Goal: Task Accomplishment & Management: Use online tool/utility

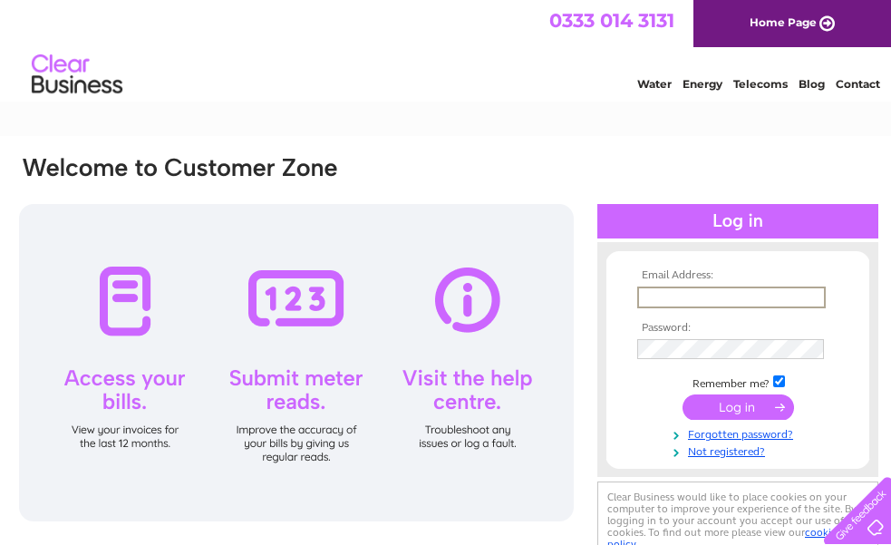
click at [660, 292] on input "text" at bounding box center [731, 297] width 189 height 22
type input "frankgt@btconnect.com"
click at [740, 407] on input "submit" at bounding box center [739, 405] width 112 height 25
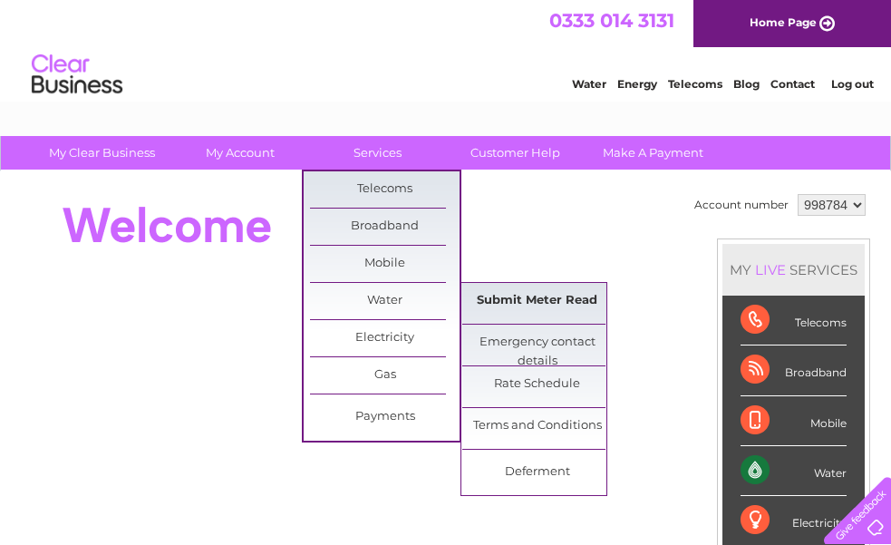
click at [497, 299] on link "Submit Meter Read" at bounding box center [537, 301] width 150 height 36
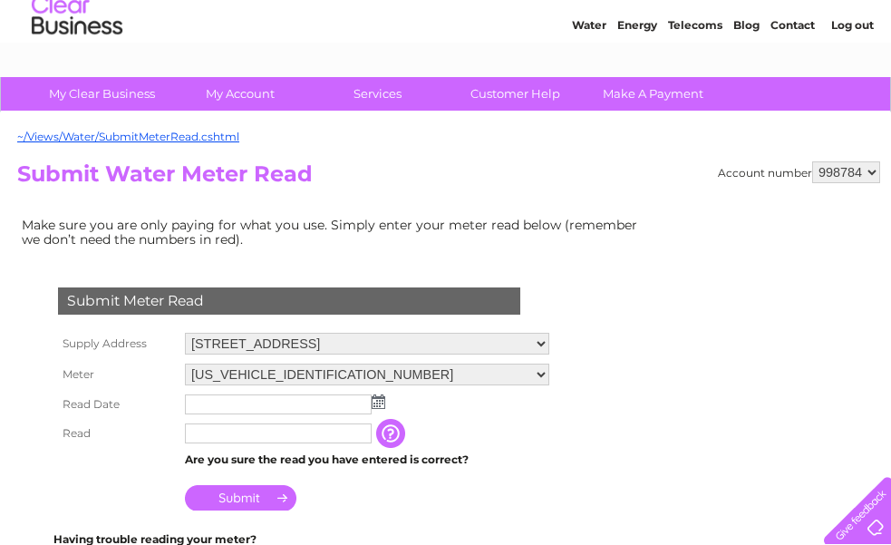
scroll to position [91, 0]
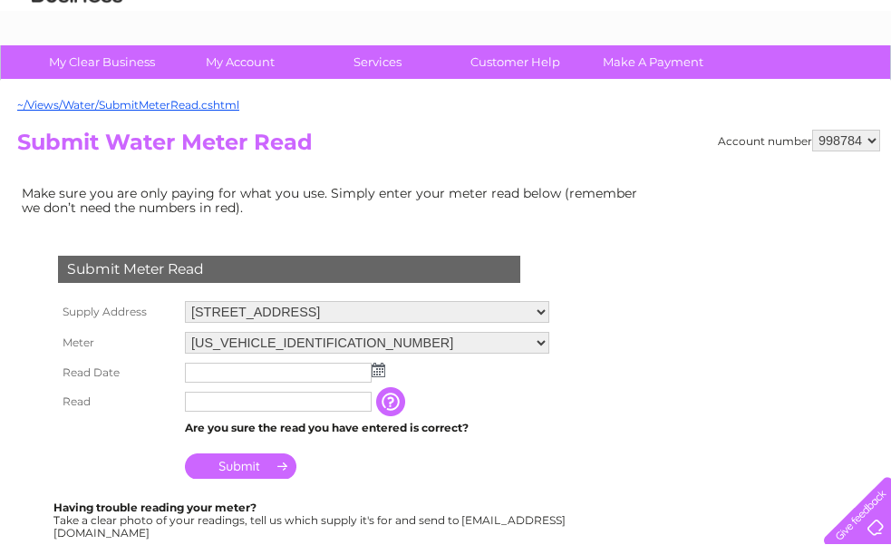
click at [224, 371] on input "text" at bounding box center [278, 373] width 187 height 20
click at [379, 374] on img at bounding box center [379, 370] width 14 height 15
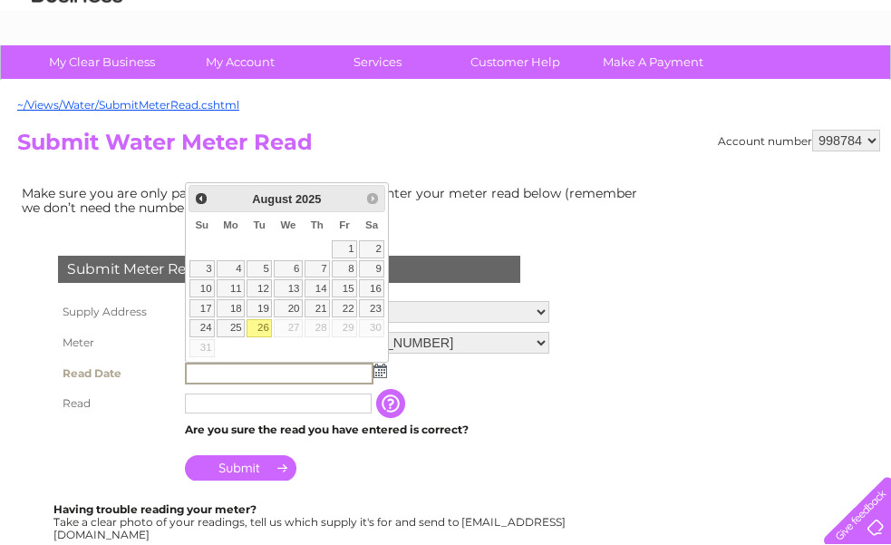
click at [260, 325] on link "26" at bounding box center [259, 328] width 25 height 18
type input "2025/08/26"
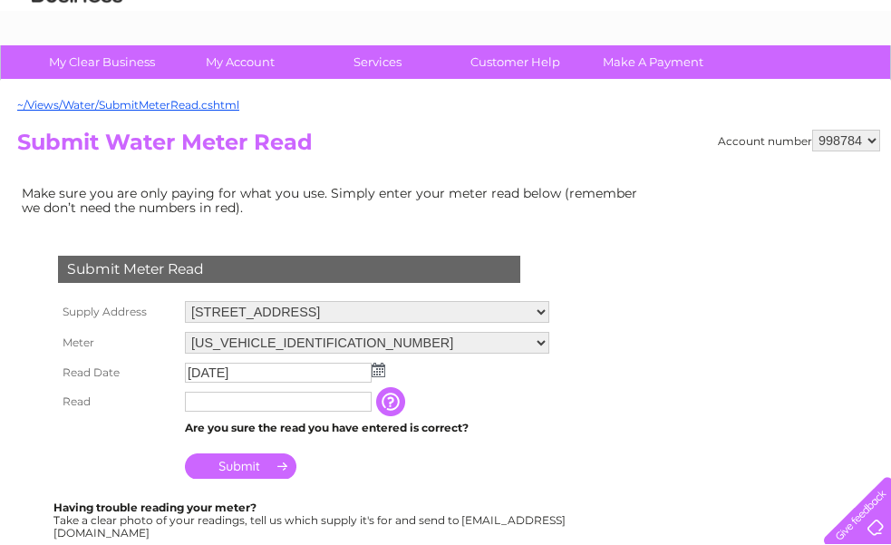
click at [218, 405] on input "text" at bounding box center [278, 402] width 187 height 20
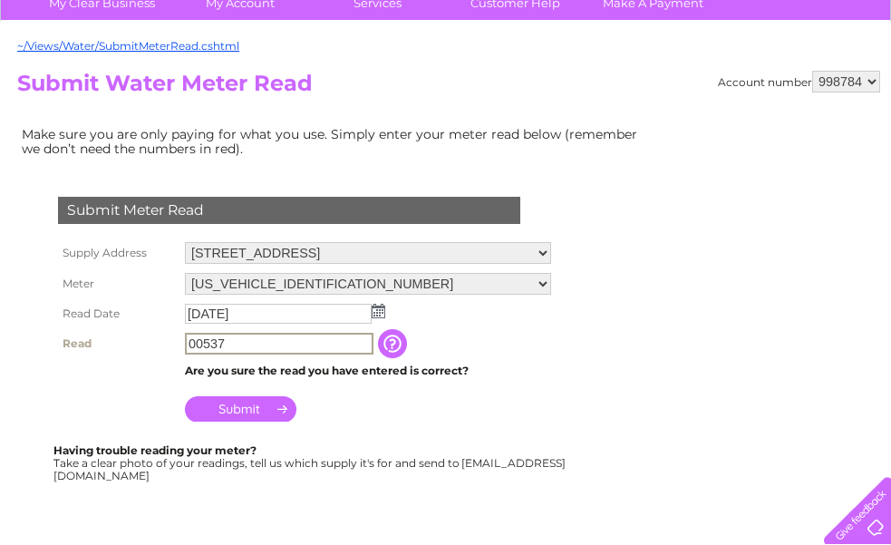
scroll to position [181, 0]
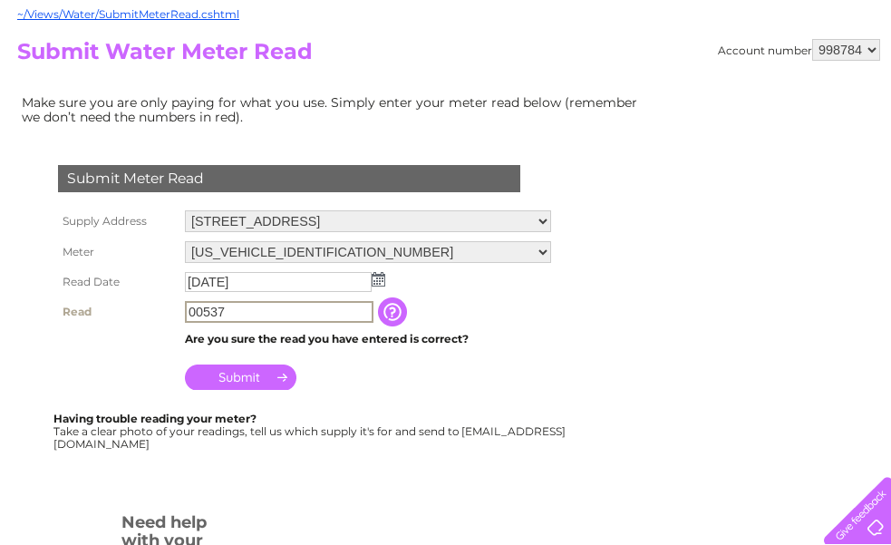
type input "00537"
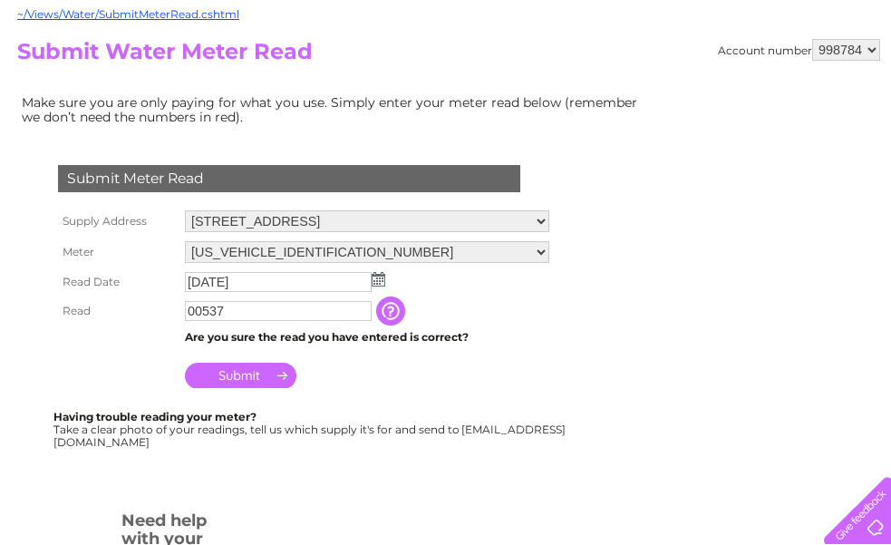
click at [247, 366] on input "Submit" at bounding box center [241, 375] width 112 height 25
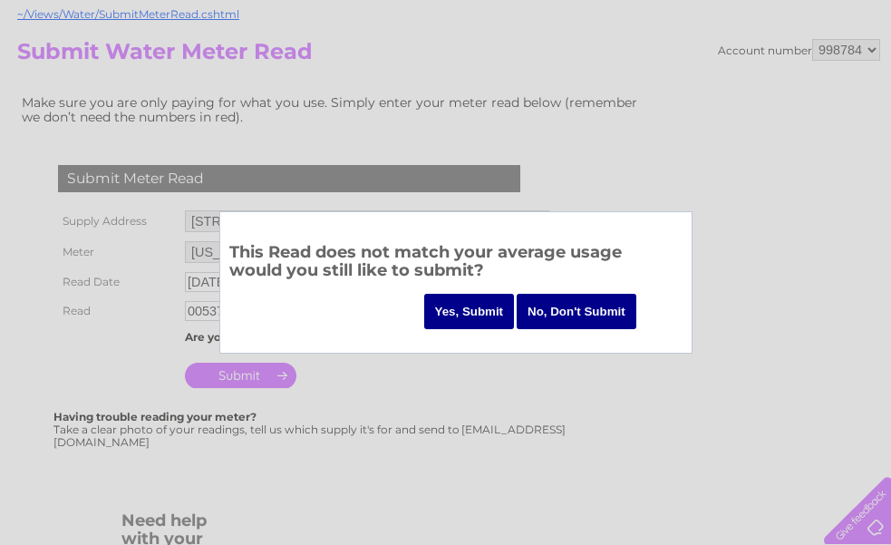
click at [468, 311] on input "Yes, Submit" at bounding box center [469, 311] width 91 height 35
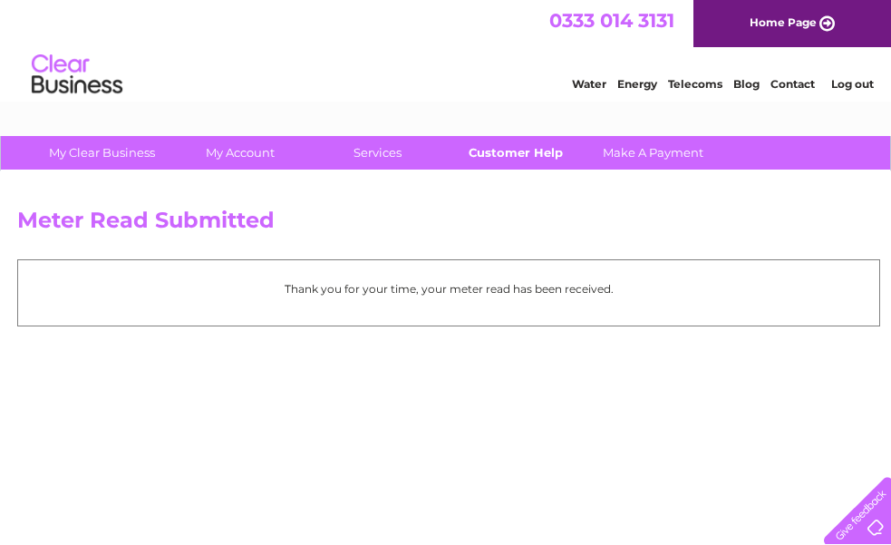
click at [499, 150] on link "Customer Help" at bounding box center [516, 153] width 150 height 34
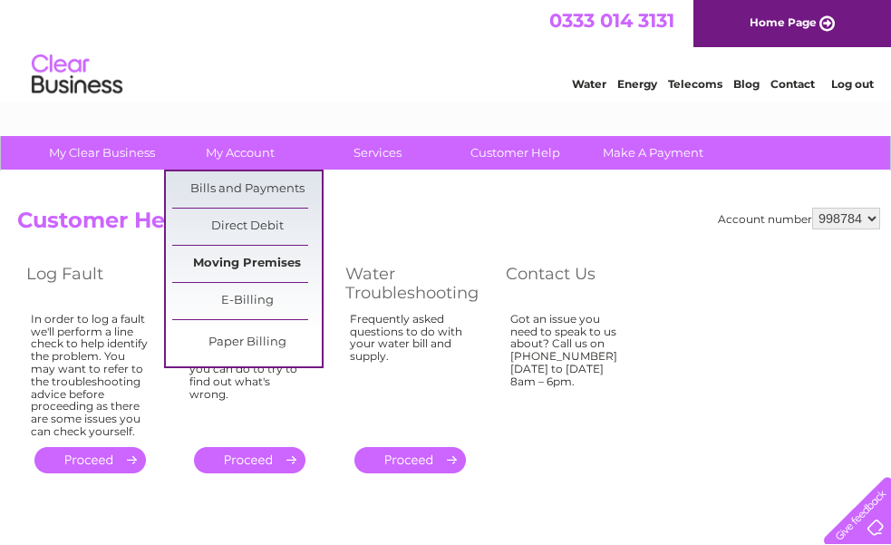
click at [276, 259] on link "Moving Premises" at bounding box center [247, 264] width 150 height 36
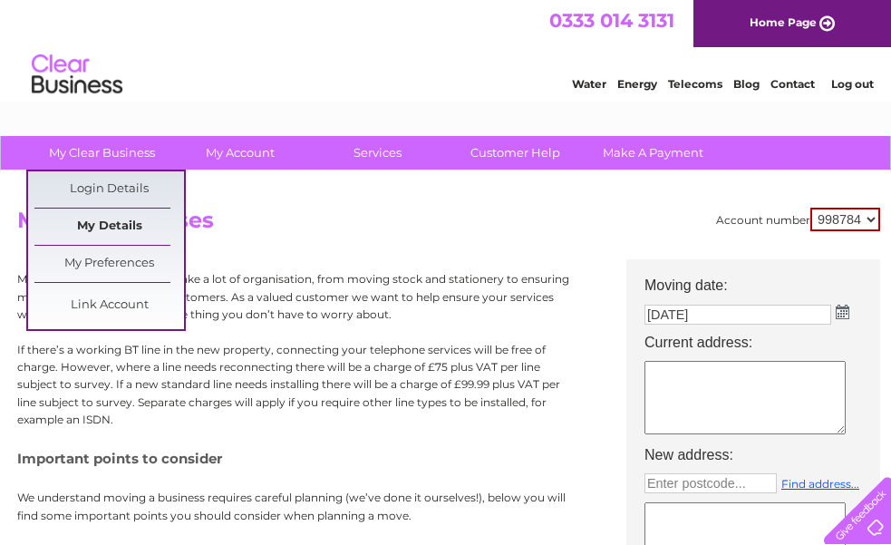
click at [118, 215] on link "My Details" at bounding box center [109, 227] width 150 height 36
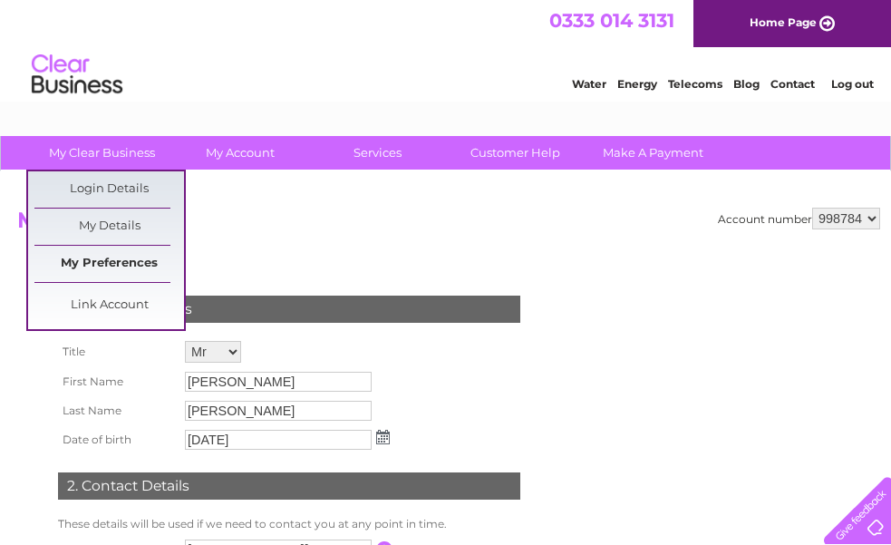
click at [121, 257] on link "My Preferences" at bounding box center [109, 264] width 150 height 36
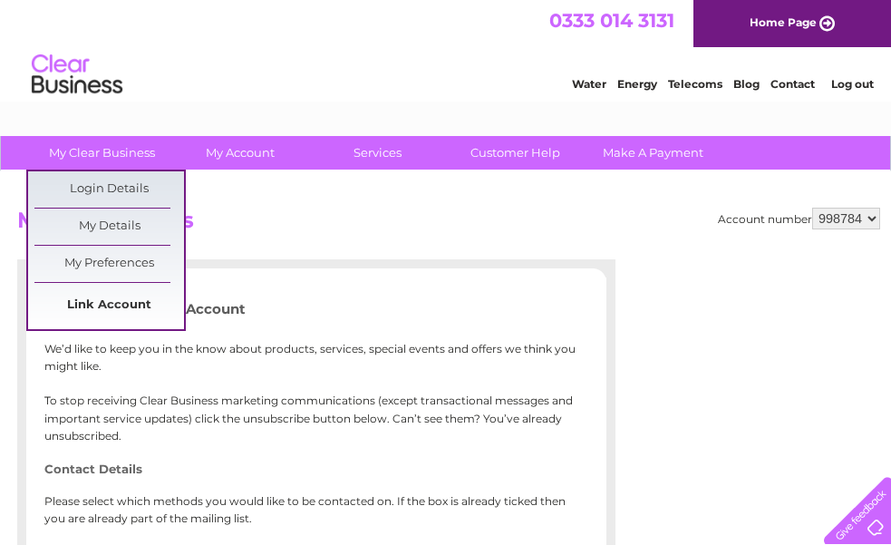
click at [110, 297] on link "Link Account" at bounding box center [109, 305] width 150 height 36
